Goal: Task Accomplishment & Management: Manage account settings

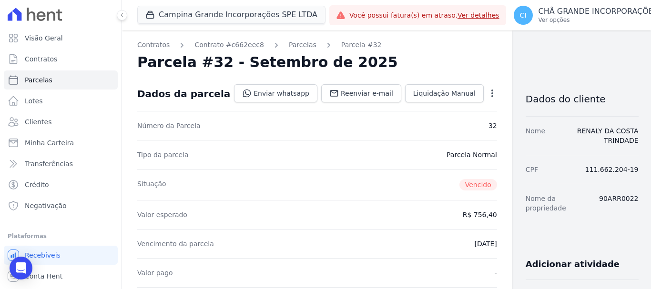
scroll to position [238, 0]
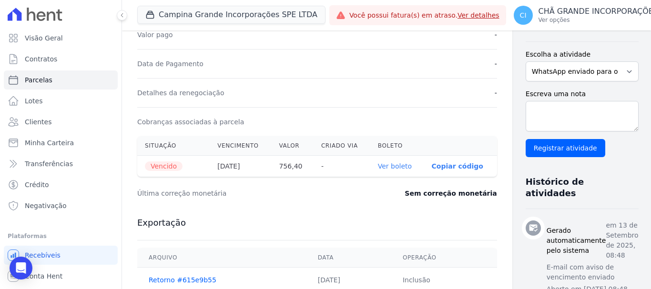
select select
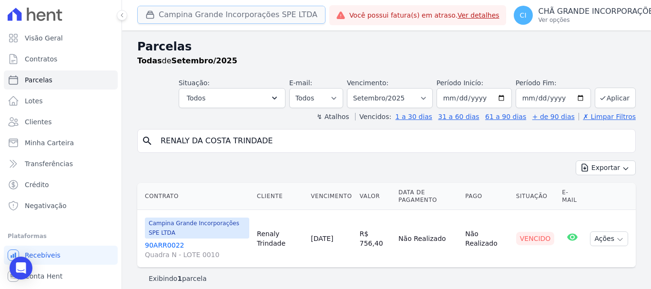
click at [227, 17] on button "Campina Grande Incorporações SPE LTDA" at bounding box center [231, 15] width 188 height 18
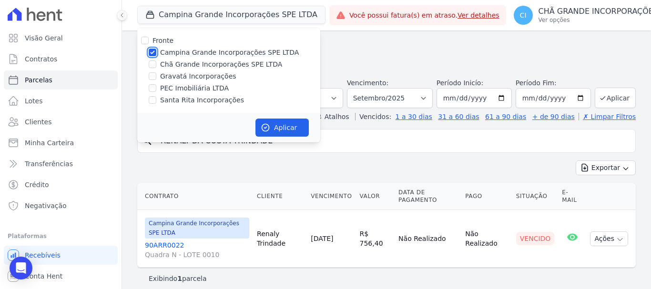
click at [150, 50] on input "Campina Grande Incorporações SPE LTDA" at bounding box center [153, 53] width 8 height 8
checkbox input "false"
click at [155, 65] on input "Chã Grande Incorporações SPE LTDA" at bounding box center [153, 65] width 8 height 8
checkbox input "true"
click at [290, 129] on button "Aplicar" at bounding box center [282, 128] width 53 height 18
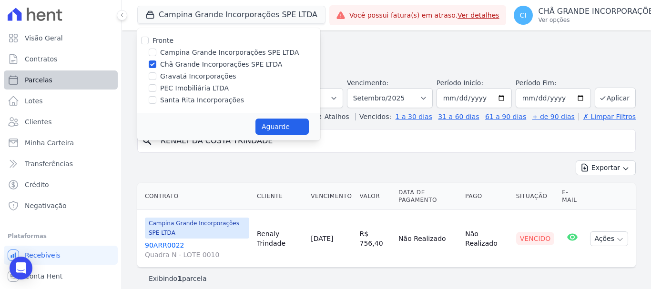
select select
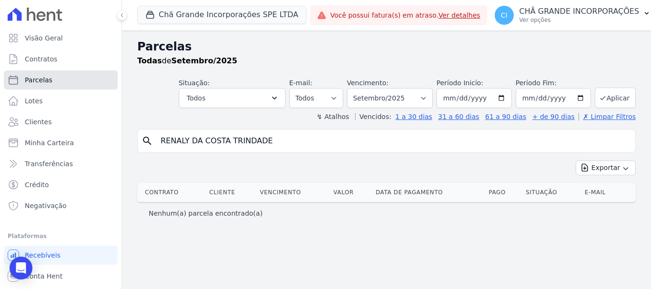
click at [61, 85] on link "Parcelas" at bounding box center [61, 80] width 114 height 19
select select
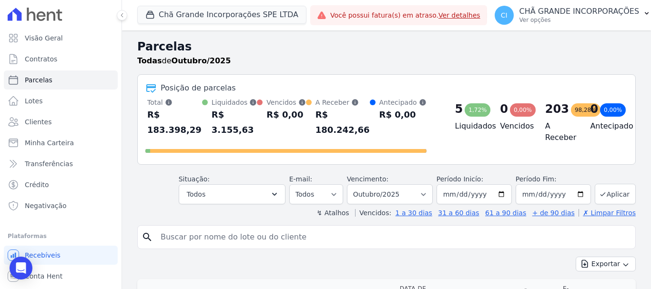
click at [173, 229] on input "search" at bounding box center [393, 237] width 477 height 19
paste input "*[PERSON_NAME] DOS [PERSON_NAME]*"
click at [164, 228] on input "*[PERSON_NAME] DOS [PERSON_NAME]*" at bounding box center [393, 237] width 477 height 19
type input "[PERSON_NAME] DOS [PERSON_NAME]*"
select select
